Goal: Communication & Community: Connect with others

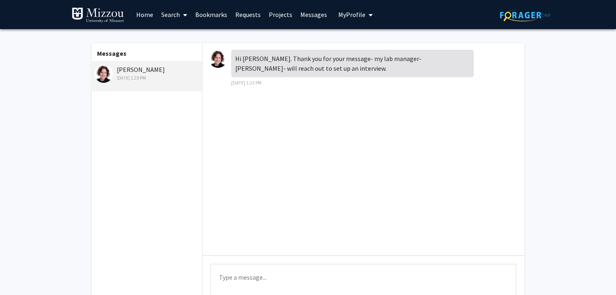
click at [157, 141] on div "Messages [PERSON_NAME] [DATE] 1:23 PM" at bounding box center [147, 184] width 112 height 283
click at [258, 281] on textarea "Type a message" at bounding box center [364, 282] width 306 height 36
click at [145, 236] on div "Messages [PERSON_NAME] [DATE] 1:23 PM" at bounding box center [147, 184] width 112 height 283
click at [171, 203] on div "Messages [PERSON_NAME] [DATE] 1:23 PM" at bounding box center [147, 184] width 112 height 283
